Goal: Transaction & Acquisition: Obtain resource

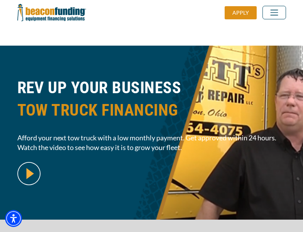
scroll to position [188, 0]
